Goal: Task Accomplishment & Management: Manage account settings

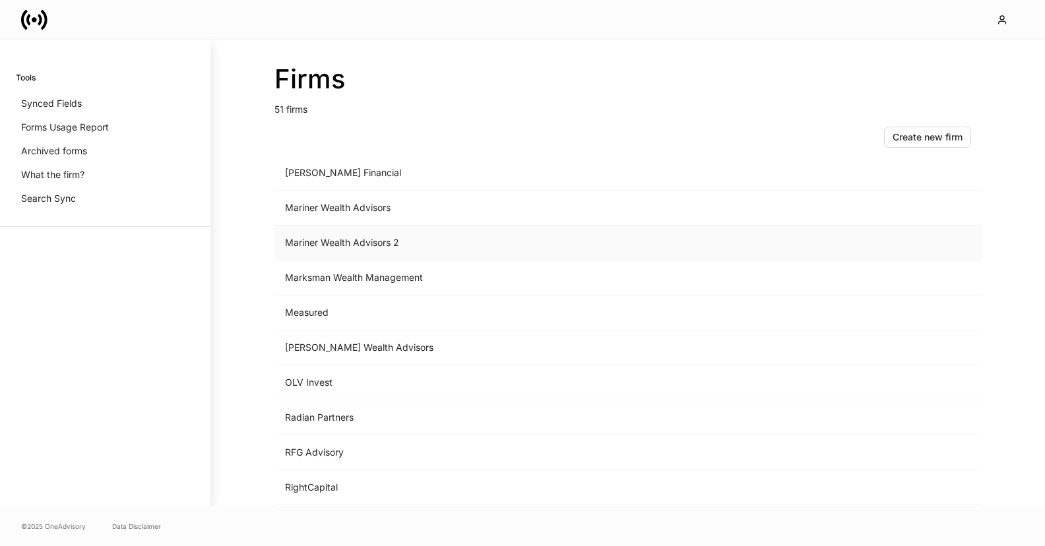
scroll to position [1474, 0]
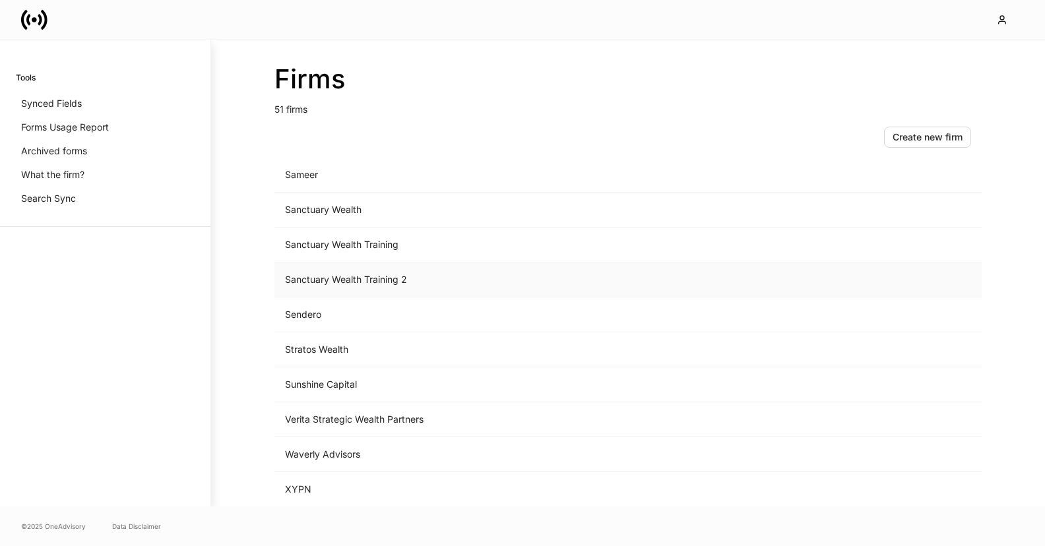
click at [425, 288] on td "Sanctuary Wealth Training 2" at bounding box center [518, 280] width 488 height 35
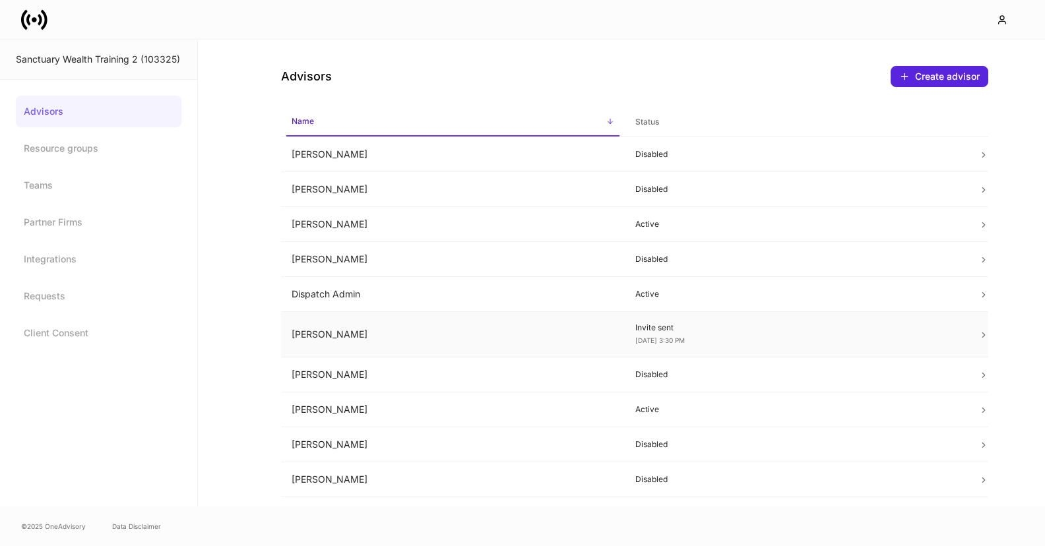
click at [579, 346] on td "[PERSON_NAME]" at bounding box center [453, 335] width 344 height 46
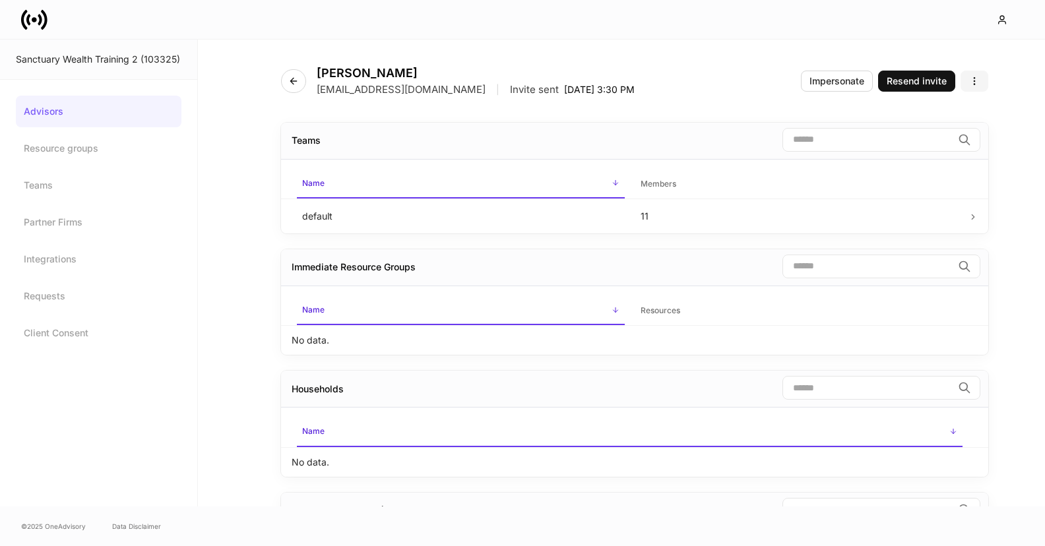
click at [973, 79] on icon "button" at bounding box center [974, 81] width 11 height 11
click at [941, 106] on li "Edit advisor" at bounding box center [924, 112] width 125 height 21
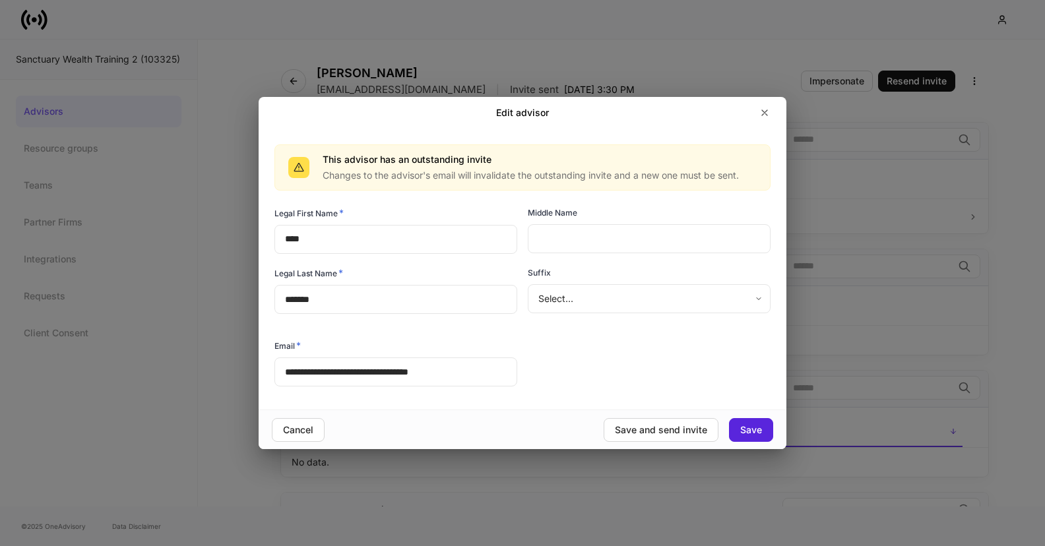
click at [361, 375] on input "**********" at bounding box center [395, 372] width 243 height 29
click at [592, 376] on div "**********" at bounding box center [517, 292] width 507 height 193
click at [683, 438] on button "Save and send invite" at bounding box center [661, 430] width 115 height 24
type input "**********"
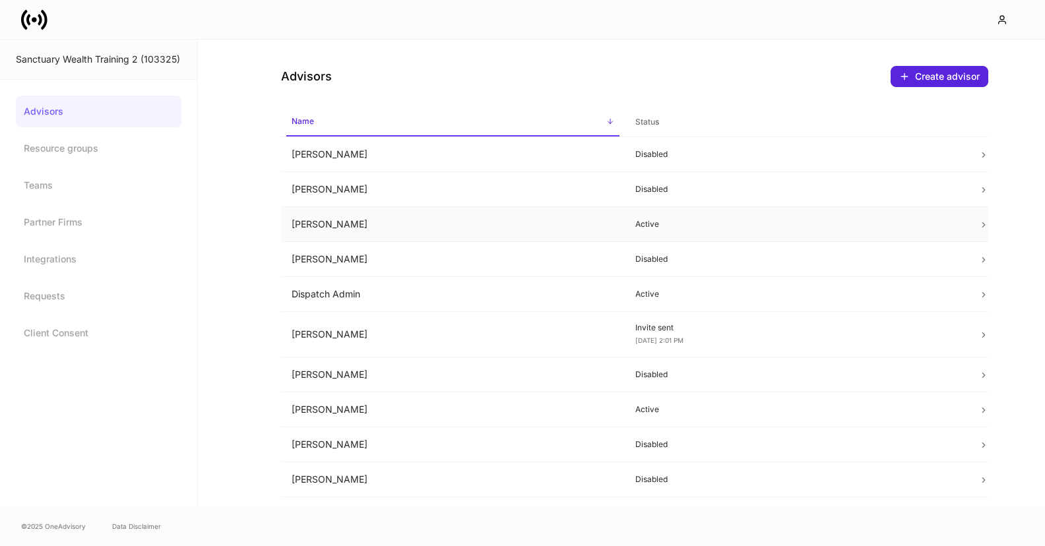
click at [513, 213] on td "[PERSON_NAME]" at bounding box center [453, 224] width 344 height 35
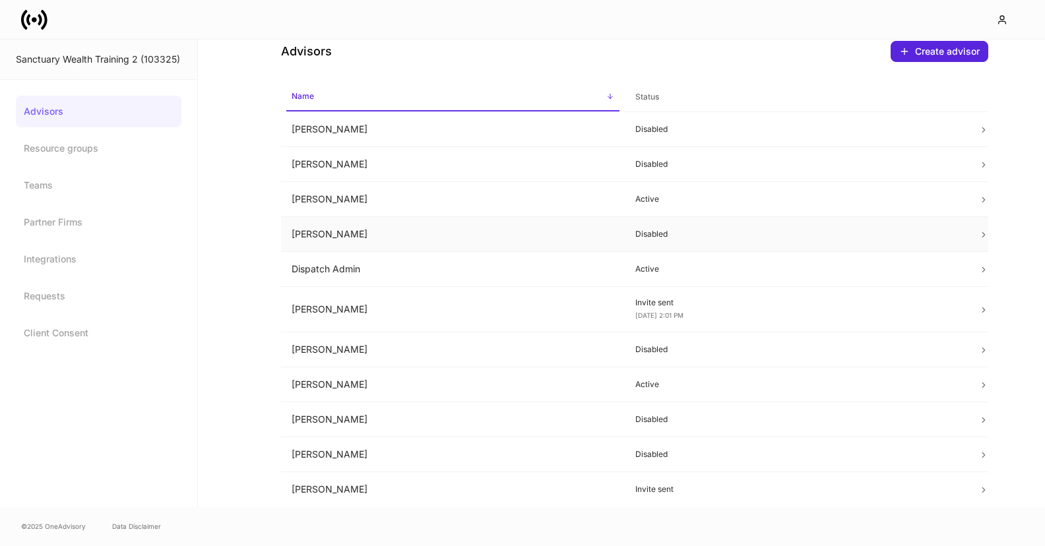
click at [476, 259] on td "Dispatch Admin" at bounding box center [453, 269] width 344 height 35
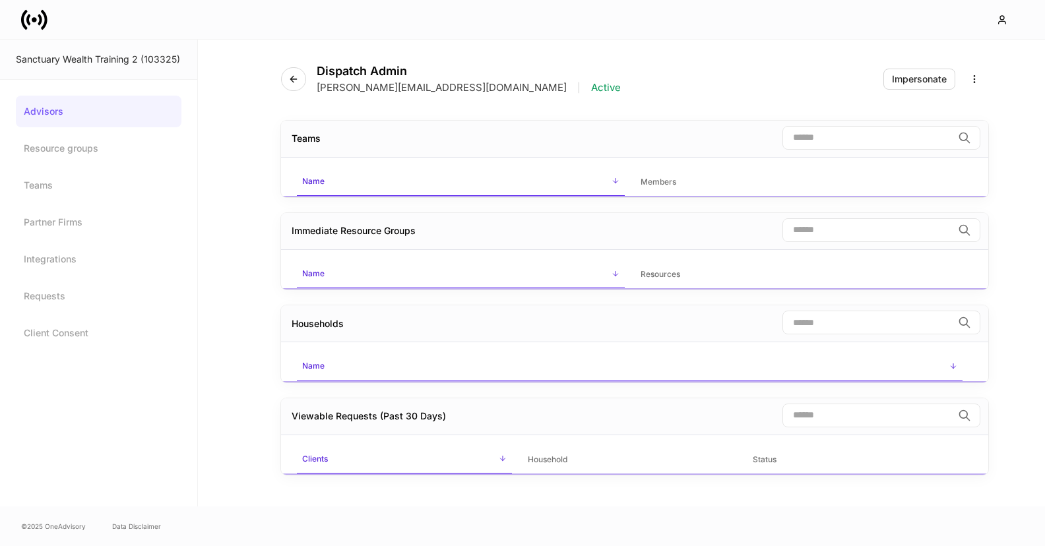
scroll to position [25, 0]
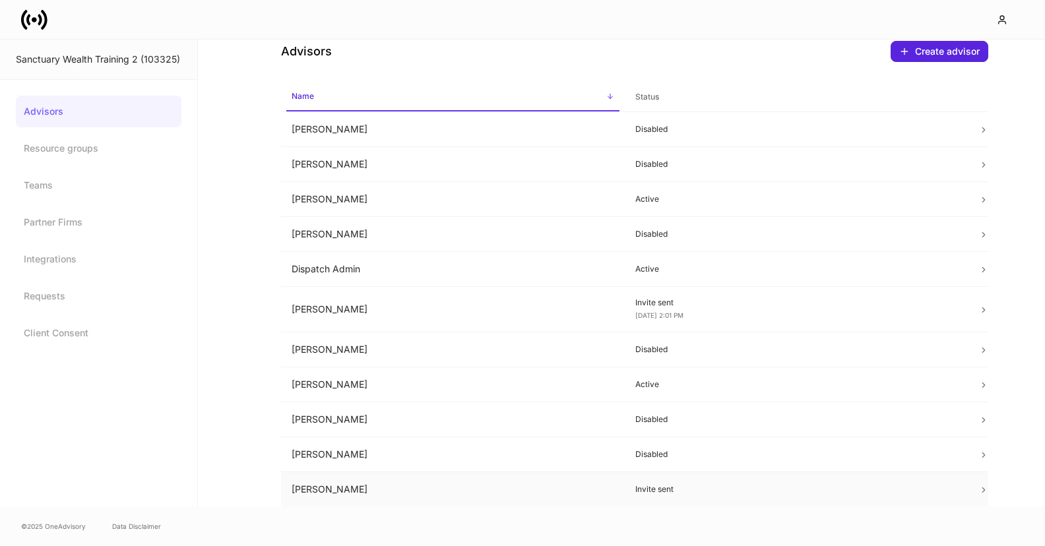
click at [397, 484] on td "[PERSON_NAME]" at bounding box center [453, 489] width 344 height 35
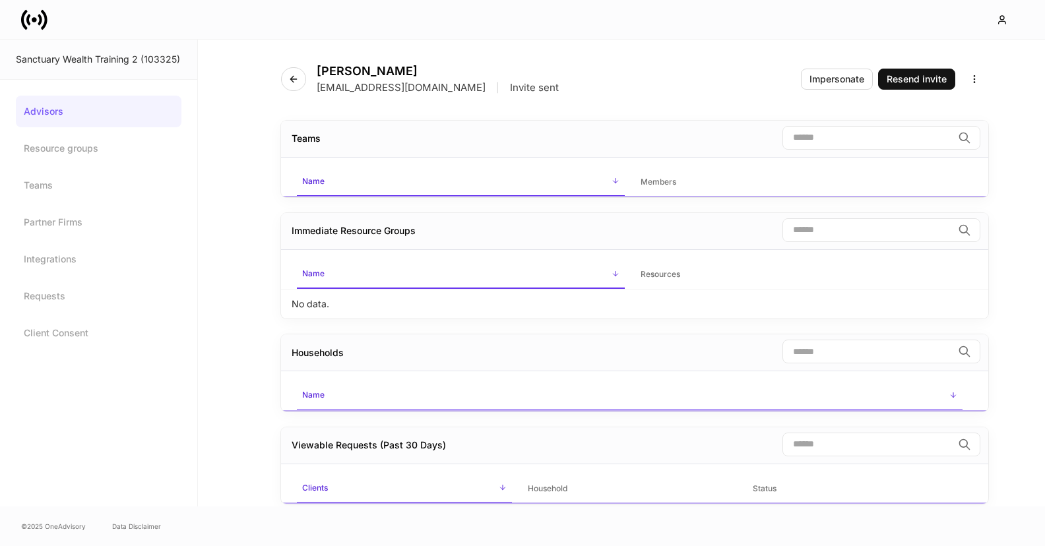
scroll to position [25, 0]
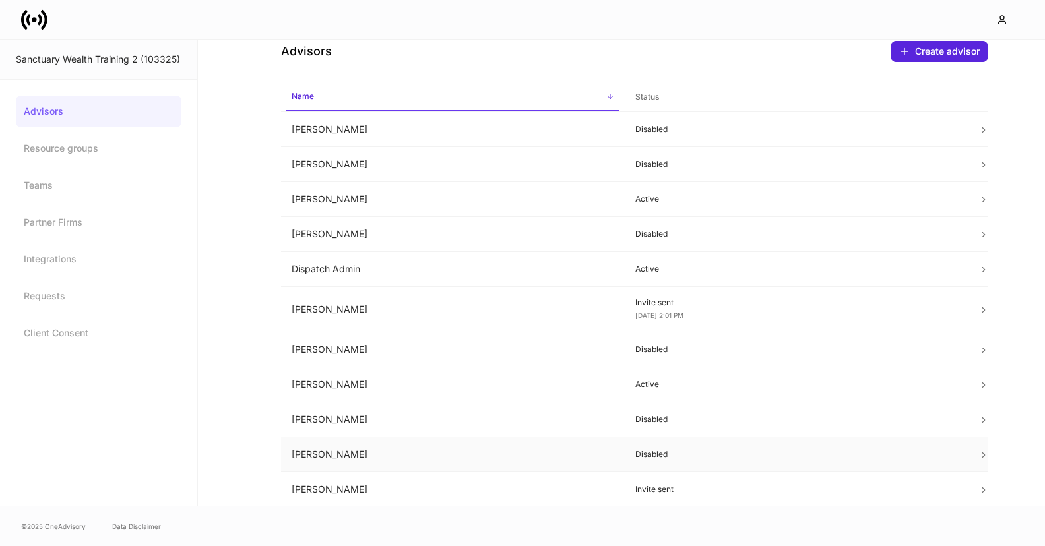
click at [388, 456] on td "[PERSON_NAME]" at bounding box center [453, 454] width 344 height 35
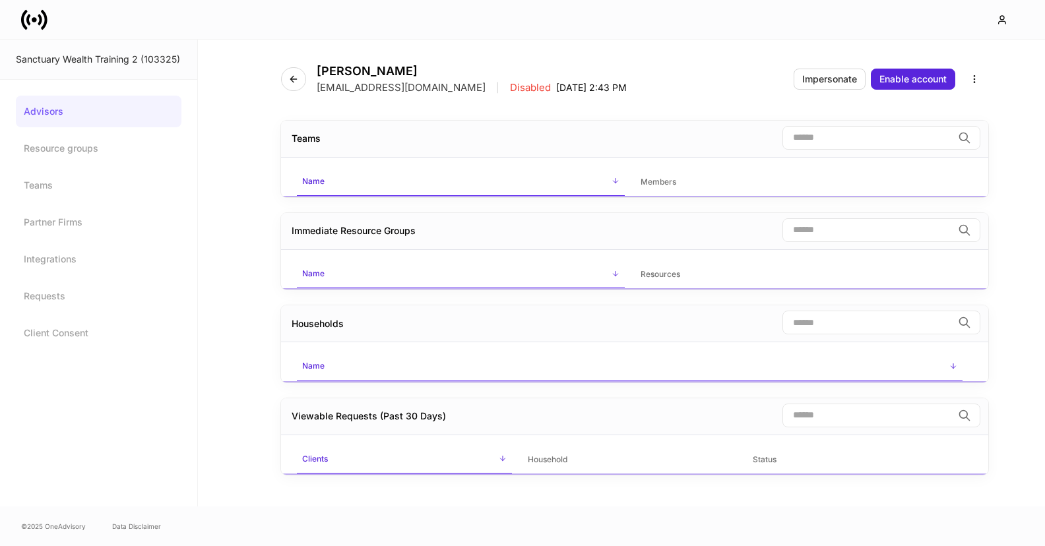
scroll to position [25, 0]
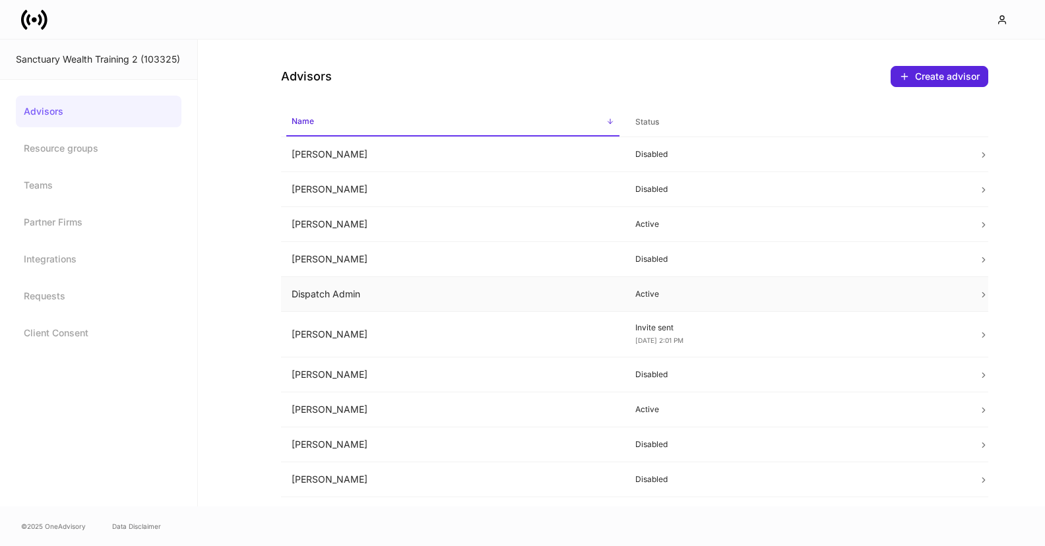
click at [369, 297] on td "Dispatch Admin" at bounding box center [453, 294] width 344 height 35
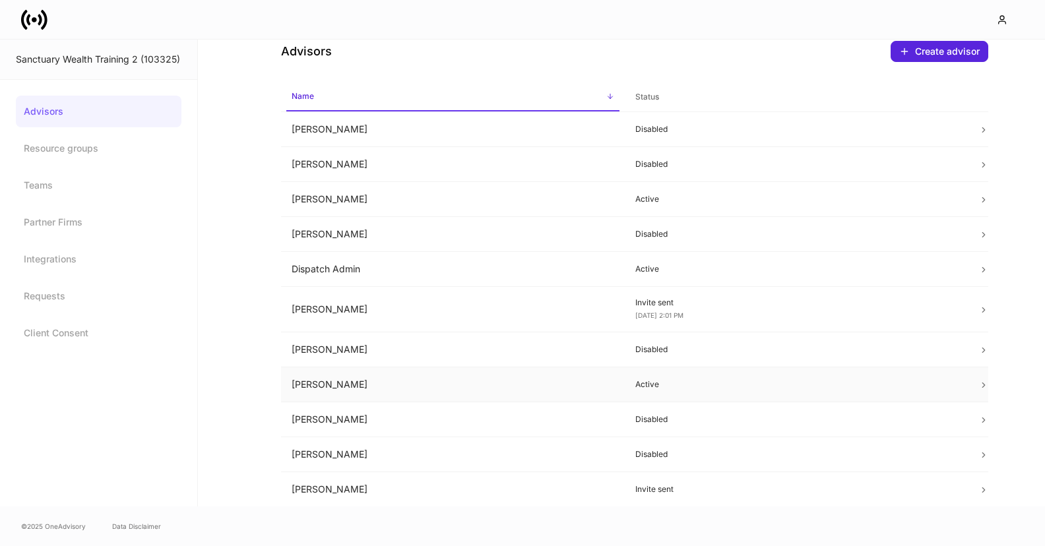
click at [400, 379] on td "[PERSON_NAME]" at bounding box center [453, 384] width 344 height 35
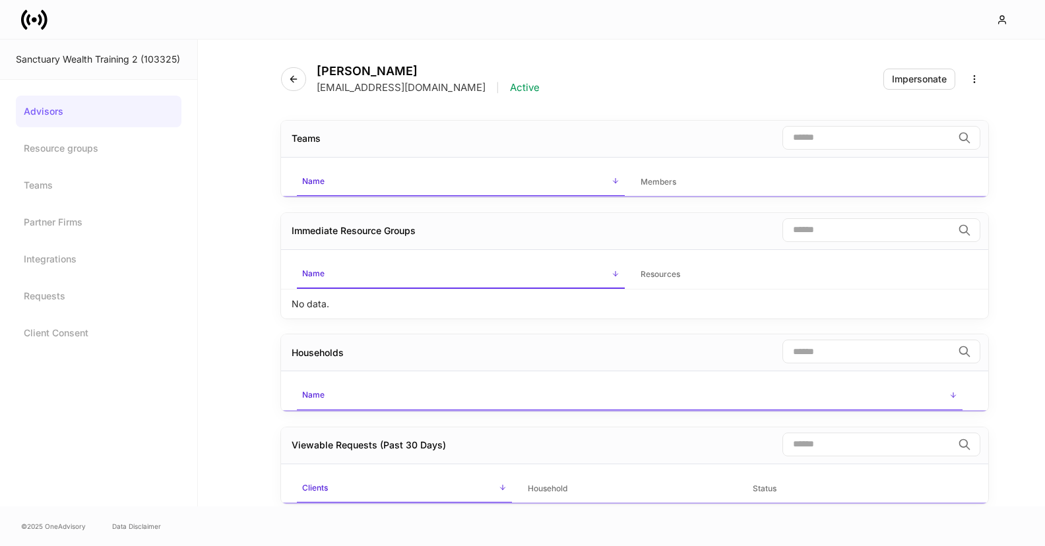
scroll to position [25, 0]
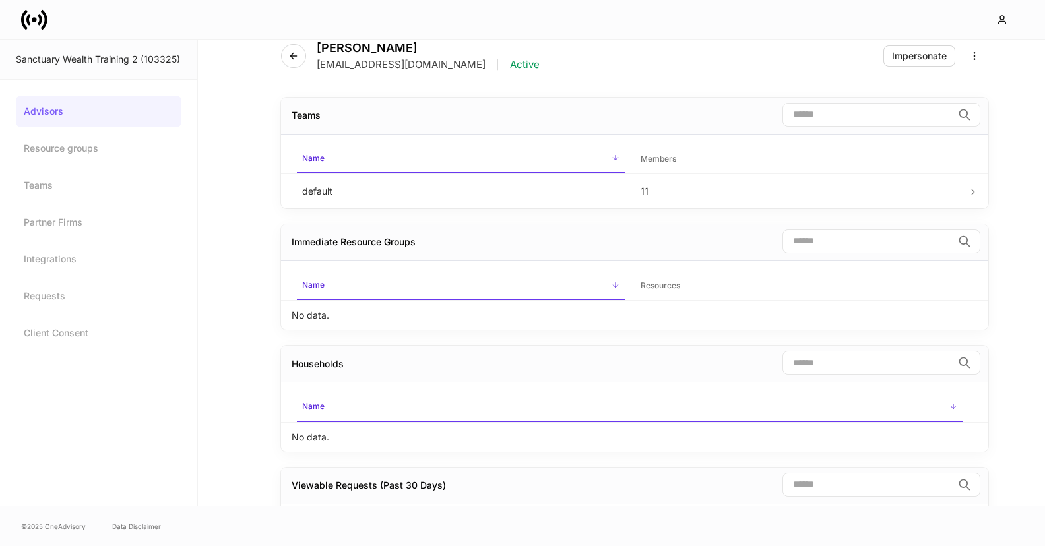
drag, startPoint x: 503, startPoint y: 61, endPoint x: 351, endPoint y: 61, distance: 151.7
click at [351, 61] on div "[EMAIL_ADDRESS][DOMAIN_NAME] | Active" at bounding box center [428, 64] width 223 height 13
copy p "[EMAIL_ADDRESS][DOMAIN_NAME]"
click at [377, 115] on div "​" at bounding box center [655, 116] width 649 height 26
drag, startPoint x: 391, startPoint y: 63, endPoint x: 346, endPoint y: 63, distance: 45.5
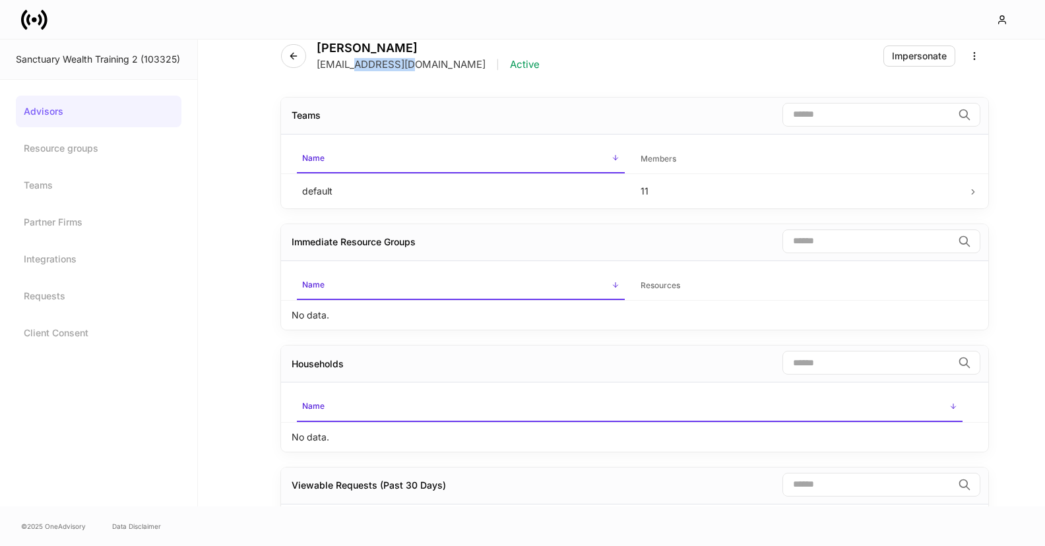
click at [346, 63] on p "[EMAIL_ADDRESS][DOMAIN_NAME]" at bounding box center [401, 64] width 169 height 13
click at [353, 98] on div "Teams ​" at bounding box center [634, 116] width 707 height 37
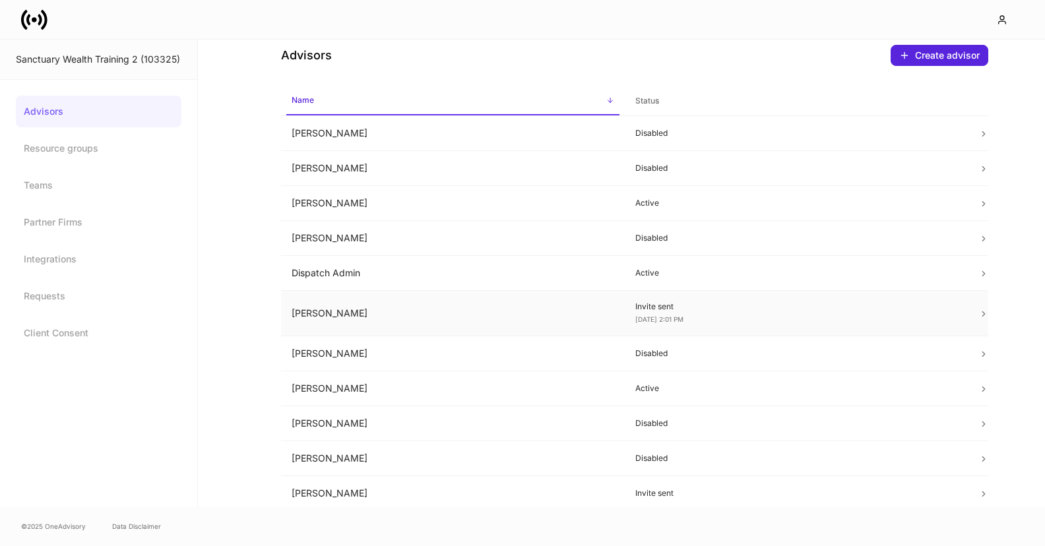
scroll to position [25, 0]
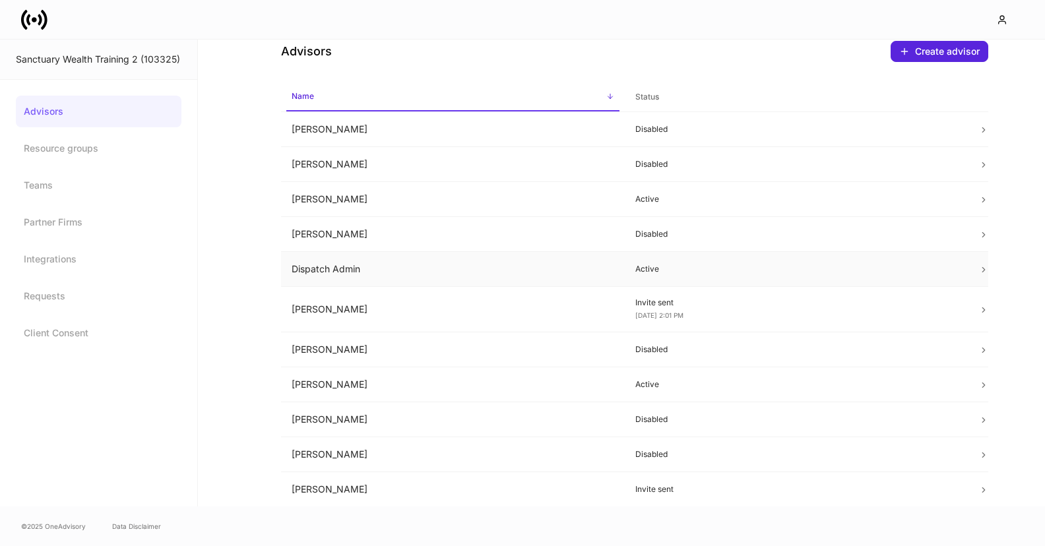
click at [468, 271] on td "Dispatch Admin" at bounding box center [453, 269] width 344 height 35
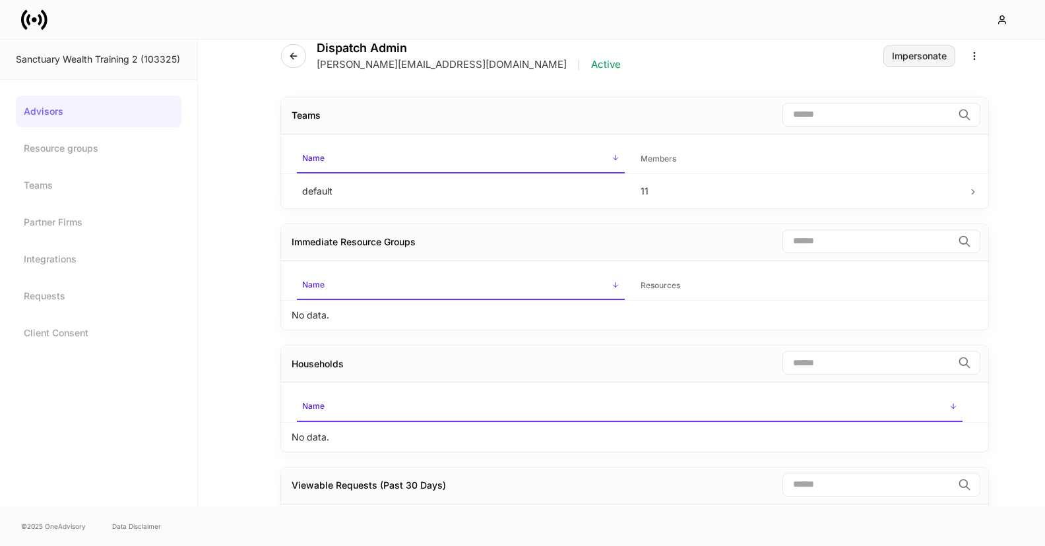
click at [924, 57] on div "Impersonate" at bounding box center [919, 55] width 55 height 9
